Goal: Find specific page/section: Find specific page/section

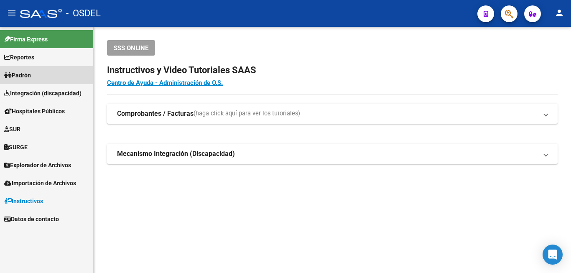
click at [40, 78] on link "Padrón" at bounding box center [46, 75] width 93 height 18
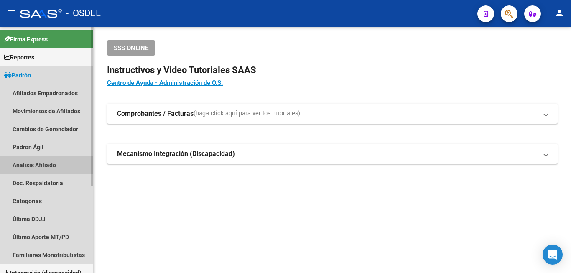
click at [31, 166] on link "Análisis Afiliado" at bounding box center [46, 165] width 93 height 18
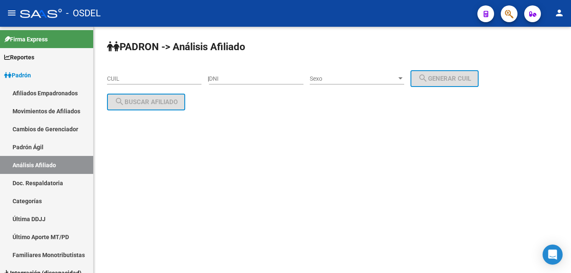
click at [0, 156] on link "Análisis Afiliado" at bounding box center [46, 165] width 93 height 18
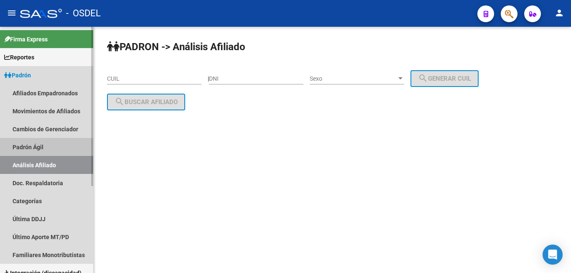
click at [45, 150] on link "Padrón Ágil" at bounding box center [46, 147] width 93 height 18
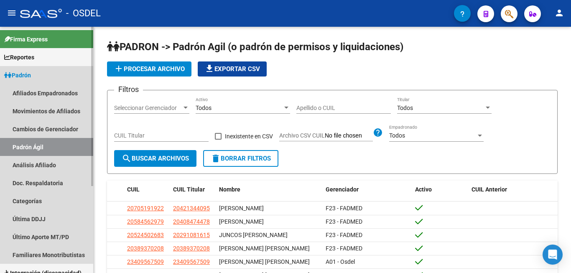
click at [26, 151] on link "Padrón Ágil" at bounding box center [46, 147] width 93 height 18
click at [41, 165] on link "Análisis Afiliado" at bounding box center [46, 165] width 93 height 18
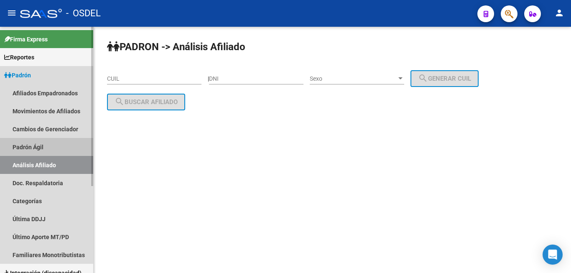
click at [47, 146] on link "Padrón Ágil" at bounding box center [46, 147] width 93 height 18
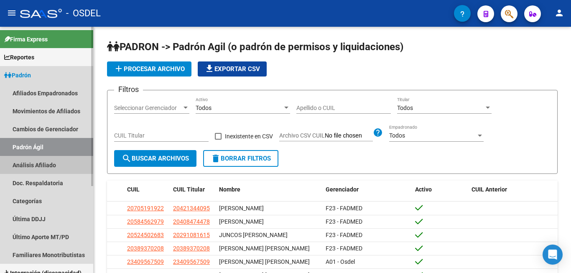
click at [58, 166] on link "Análisis Afiliado" at bounding box center [46, 165] width 93 height 18
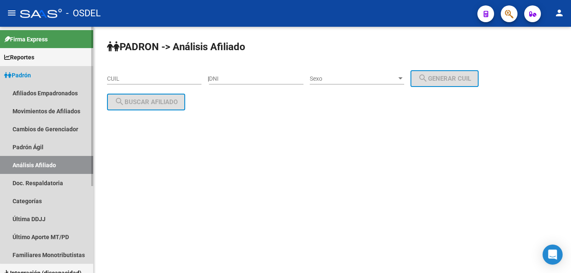
click at [62, 162] on link "Análisis Afiliado" at bounding box center [46, 165] width 93 height 18
click at [63, 164] on link "Análisis Afiliado" at bounding box center [46, 165] width 93 height 18
click at [61, 150] on link "Padrón Ágil" at bounding box center [46, 147] width 93 height 18
